Goal: Transaction & Acquisition: Download file/media

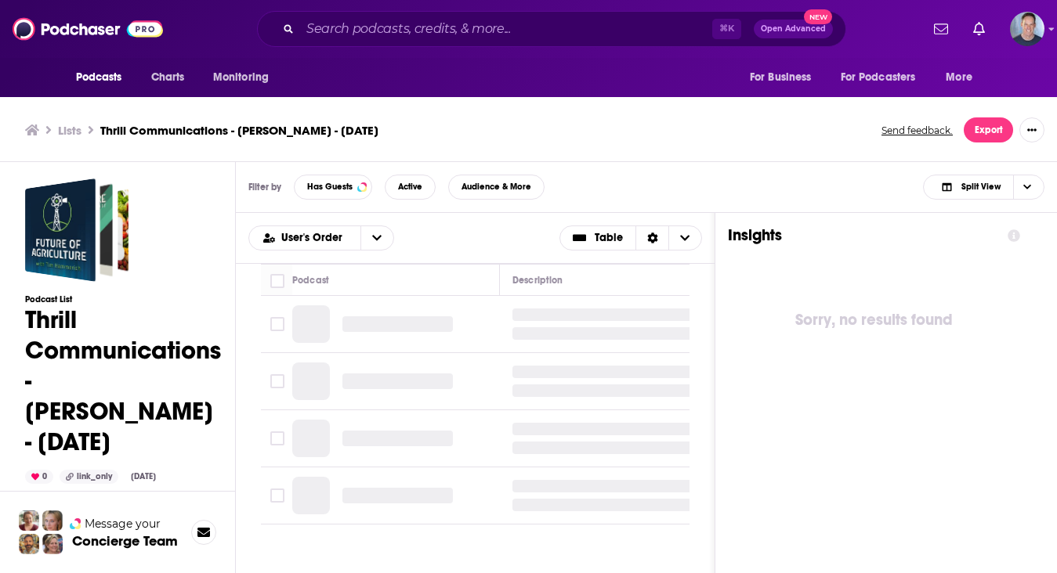
scroll to position [5, 0]
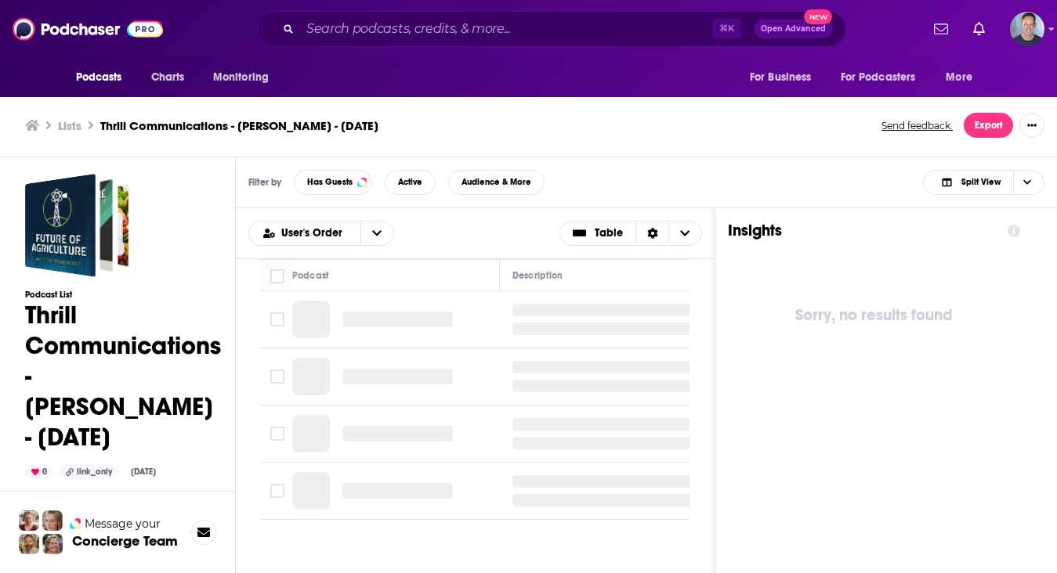
click at [130, 378] on h1 "Thrill Communications - [PERSON_NAME] - [DATE]" at bounding box center [123, 376] width 196 height 153
click at [74, 291] on h3 "Podcast List" at bounding box center [123, 295] width 196 height 10
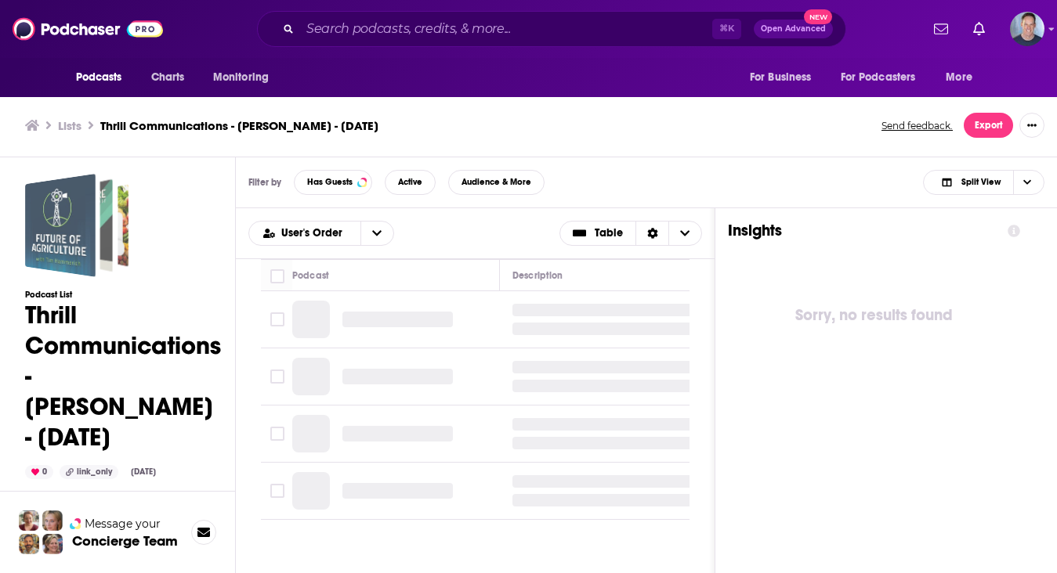
click at [73, 223] on div "Thrill Communications - Christina Senn-Jakobsen - Sept. 30, 2025" at bounding box center [60, 225] width 70 height 103
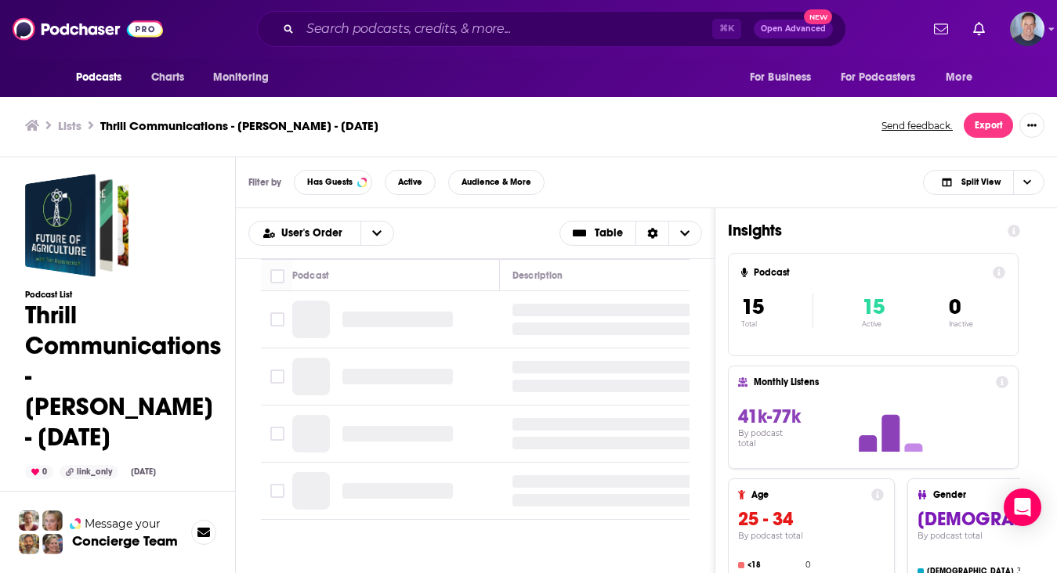
click at [465, 231] on div "User's Order Table" at bounding box center [475, 233] width 454 height 25
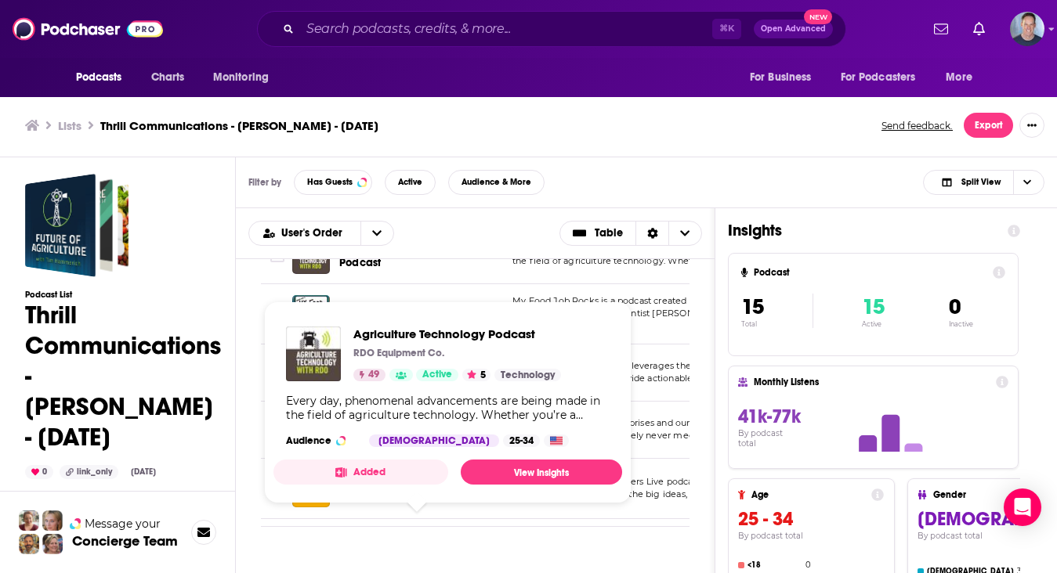
scroll to position [144, 0]
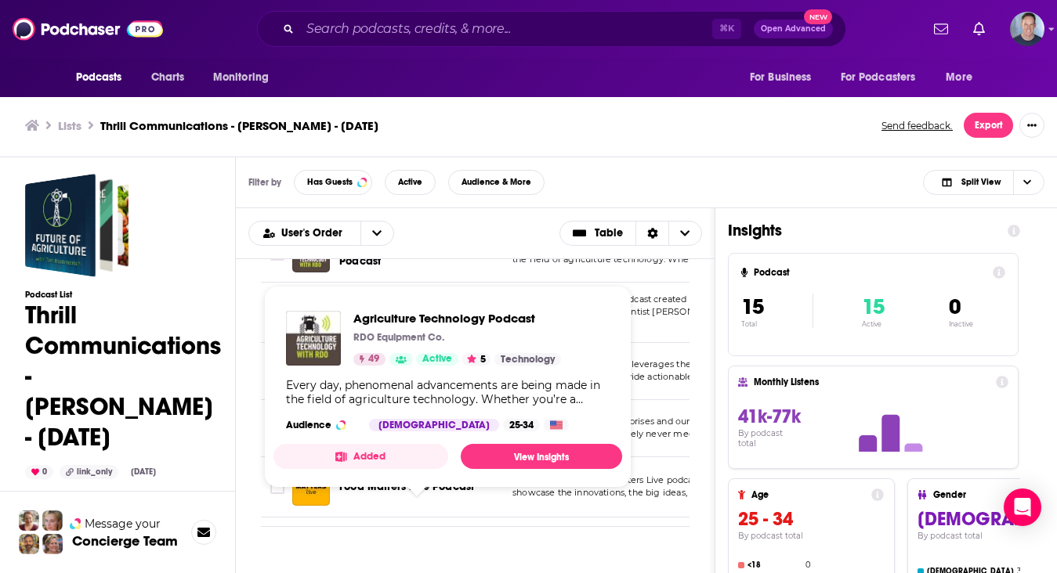
click at [680, 162] on div "Filter by Has Guests Active Audience & More Split View" at bounding box center [646, 182] width 821 height 51
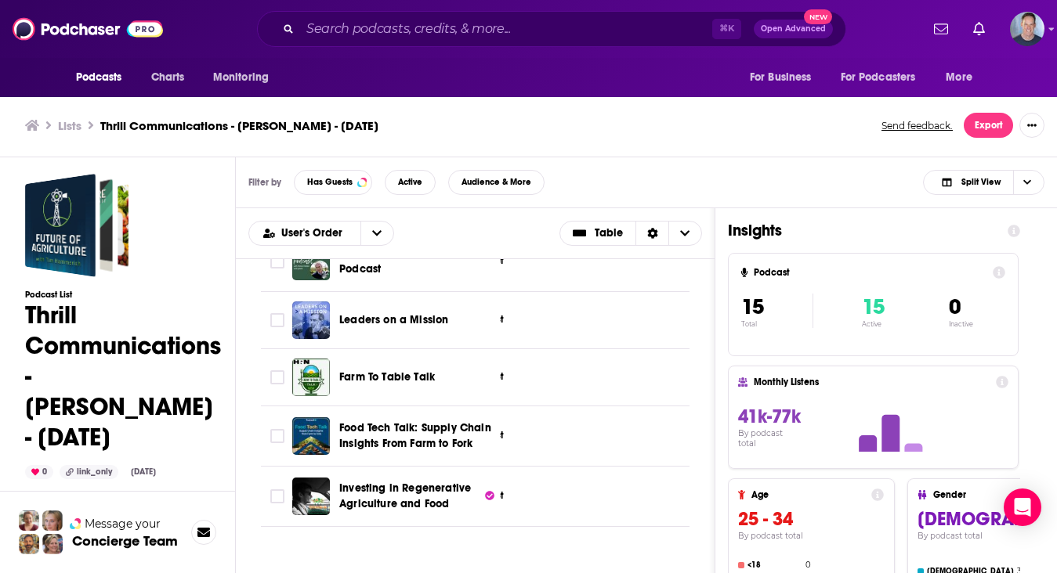
scroll to position [487, 819]
click at [715, 370] on div "Insights Podcast 15 Total 15 Active 0 Inactive Monthly Listens 41k-77k By podca…" at bounding box center [873, 476] width 317 height 536
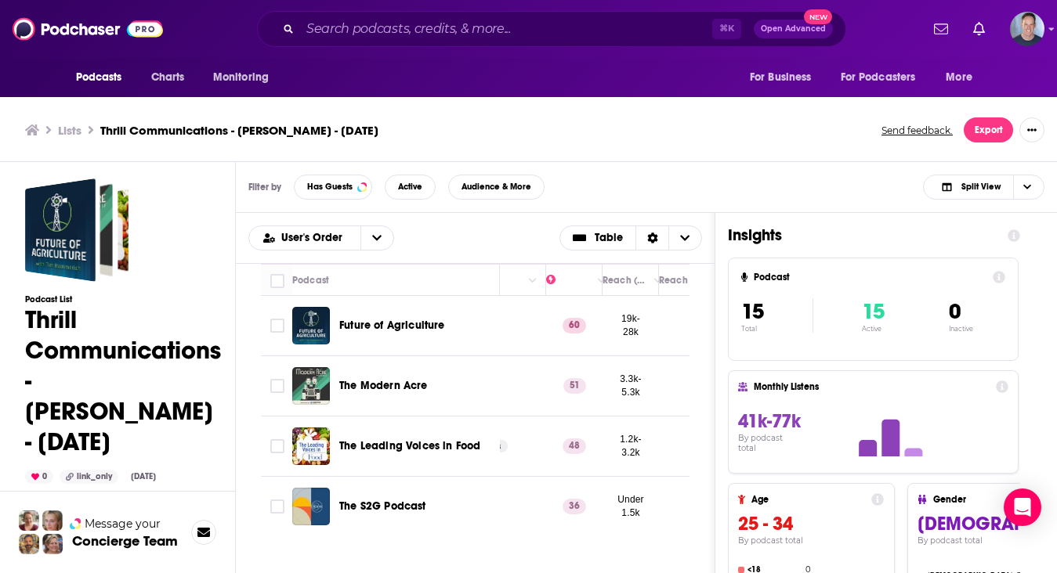
scroll to position [0, 365]
click at [444, 347] on td "Future of Agriculture" at bounding box center [396, 326] width 208 height 60
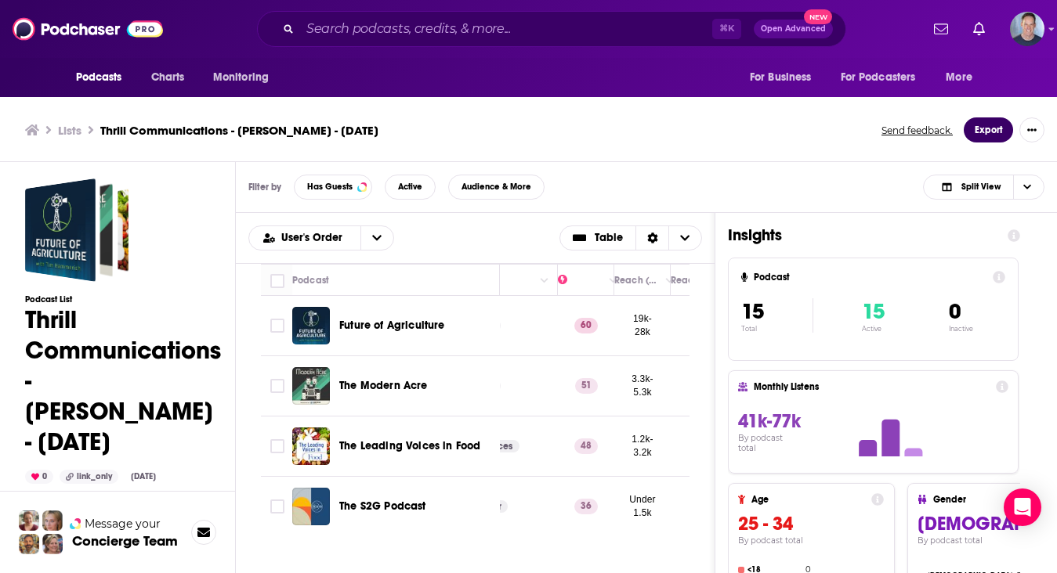
click at [989, 130] on button "Export" at bounding box center [987, 129] width 49 height 25
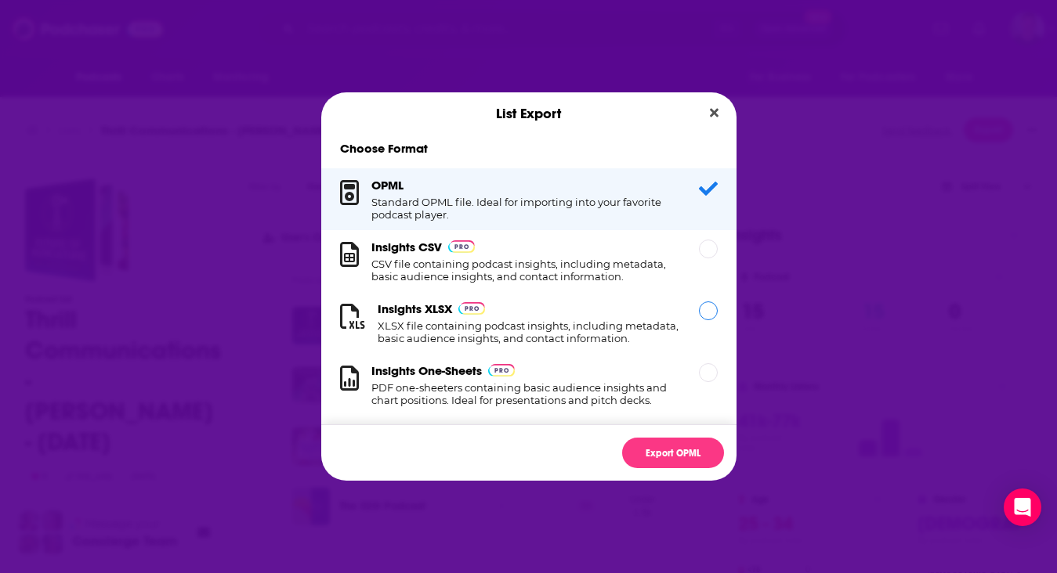
scroll to position [16, 0]
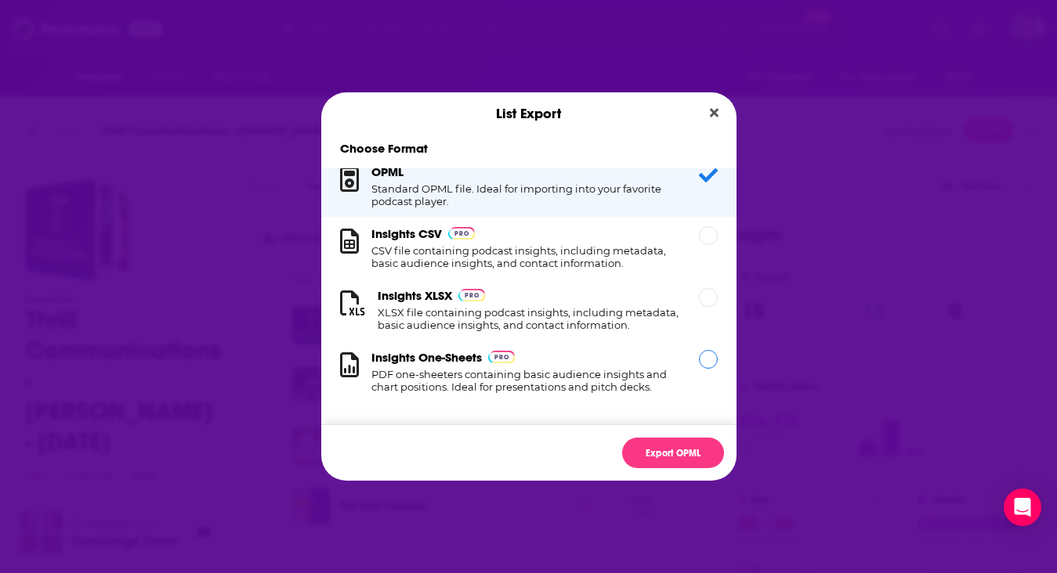
click at [706, 363] on div "Dialog" at bounding box center [708, 359] width 19 height 19
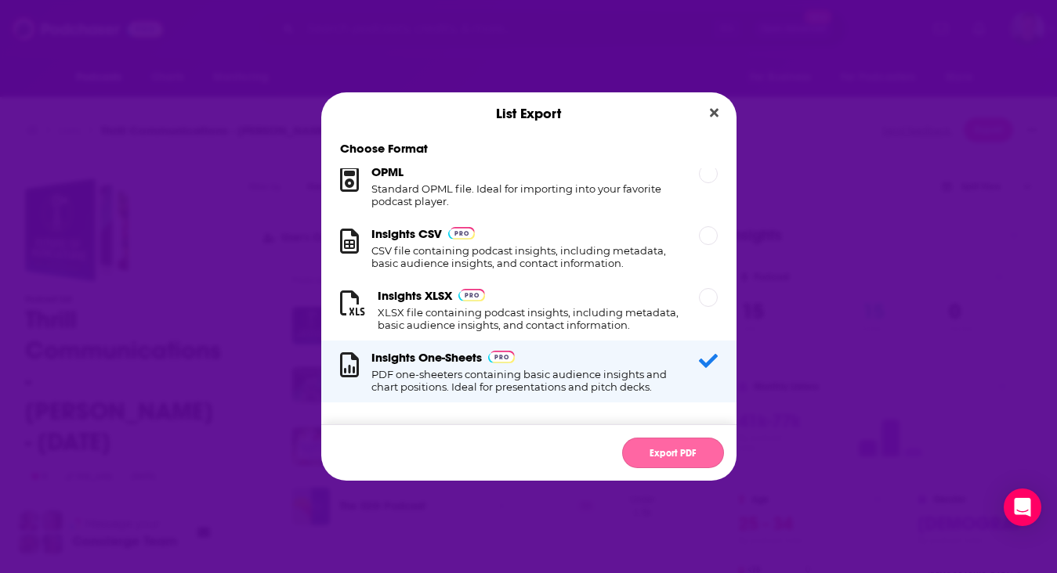
click at [690, 458] on button "Export PDF" at bounding box center [673, 453] width 102 height 31
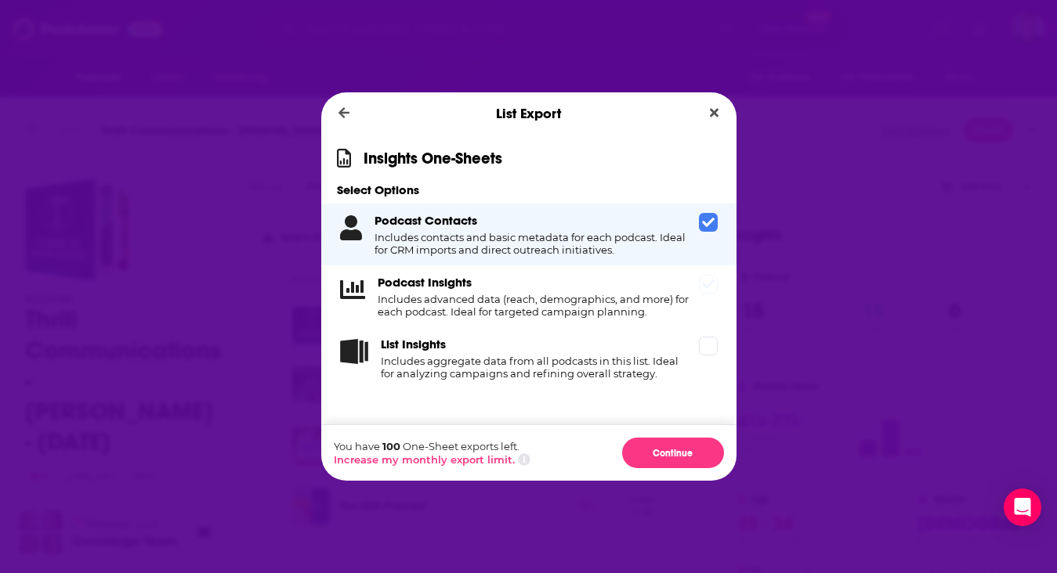
click at [702, 291] on icon "Dialog" at bounding box center [708, 284] width 13 height 13
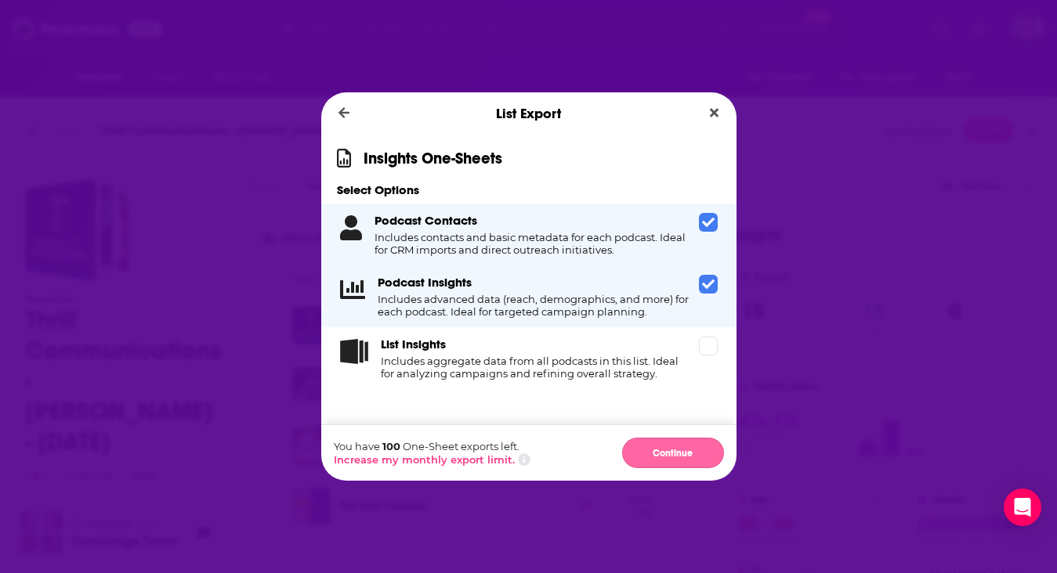
click at [663, 450] on button "Continue" at bounding box center [673, 453] width 102 height 31
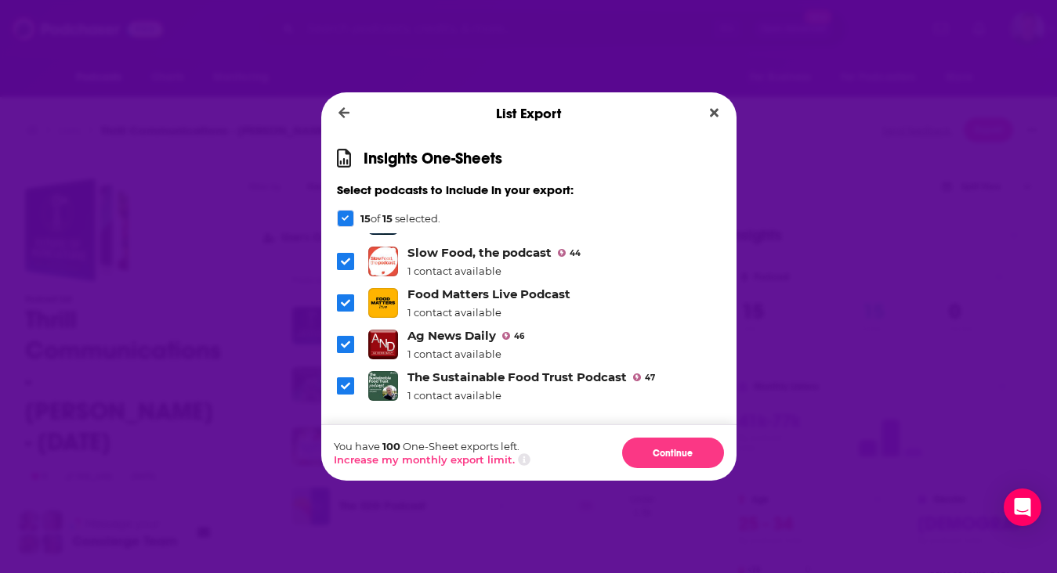
scroll to position [323, 0]
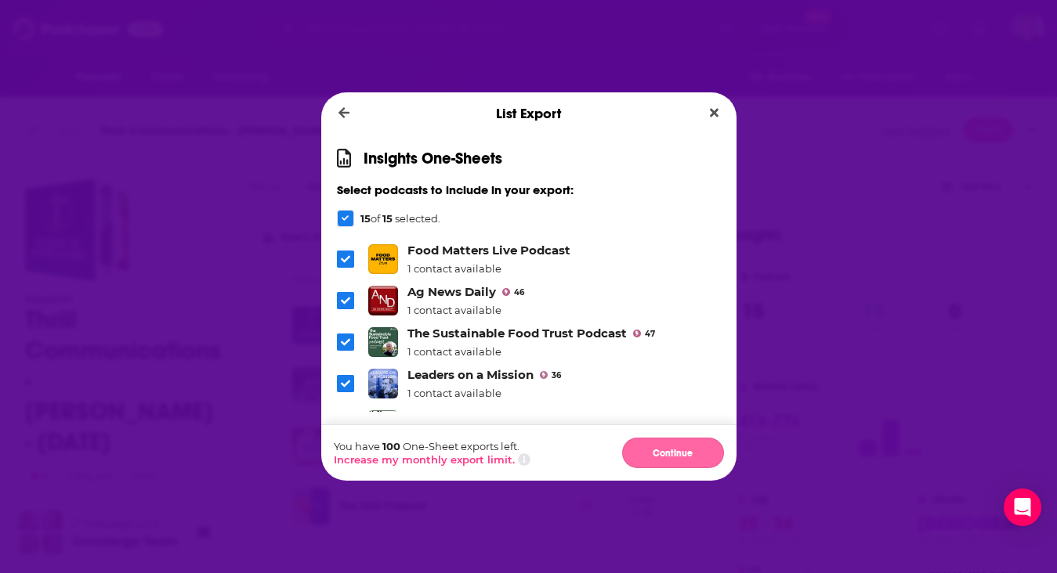
click at [674, 446] on button "Continue" at bounding box center [673, 453] width 102 height 31
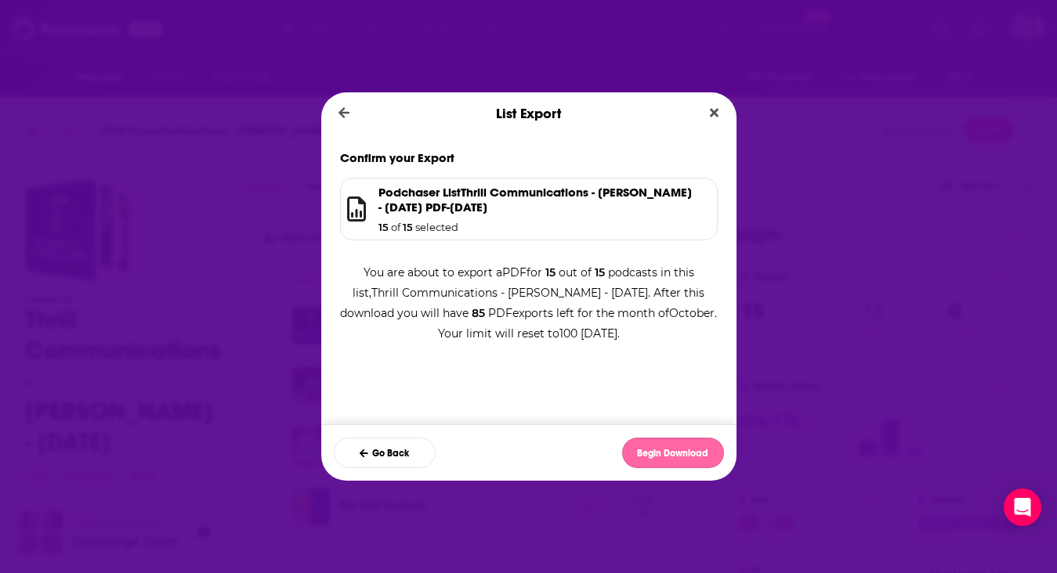
click at [684, 468] on button "Begin Download" at bounding box center [673, 453] width 102 height 31
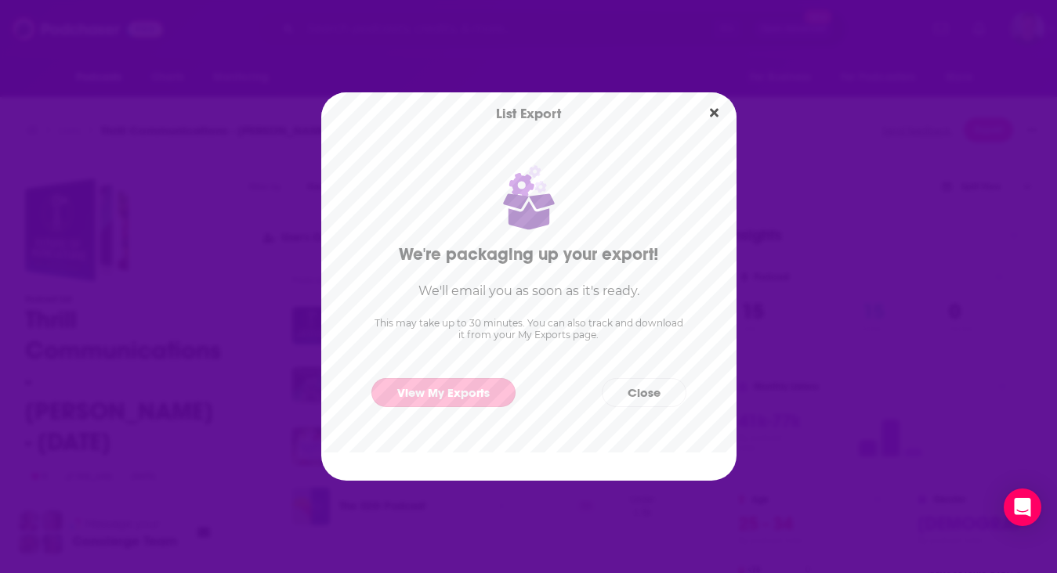
click at [450, 396] on link "View My Exports" at bounding box center [443, 392] width 144 height 29
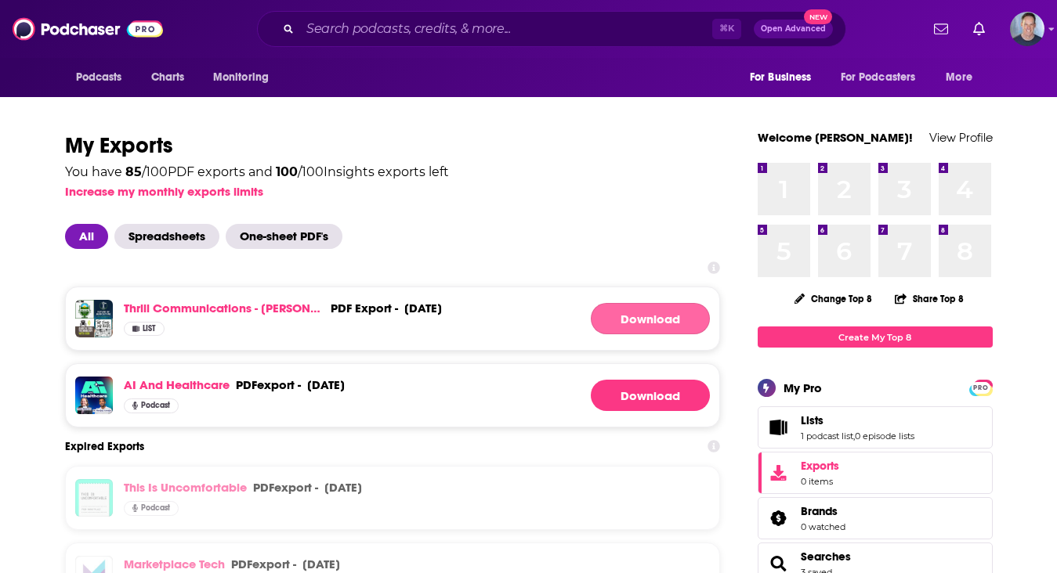
click at [633, 328] on button "Download" at bounding box center [650, 318] width 119 height 31
